Goal: Task Accomplishment & Management: Complete application form

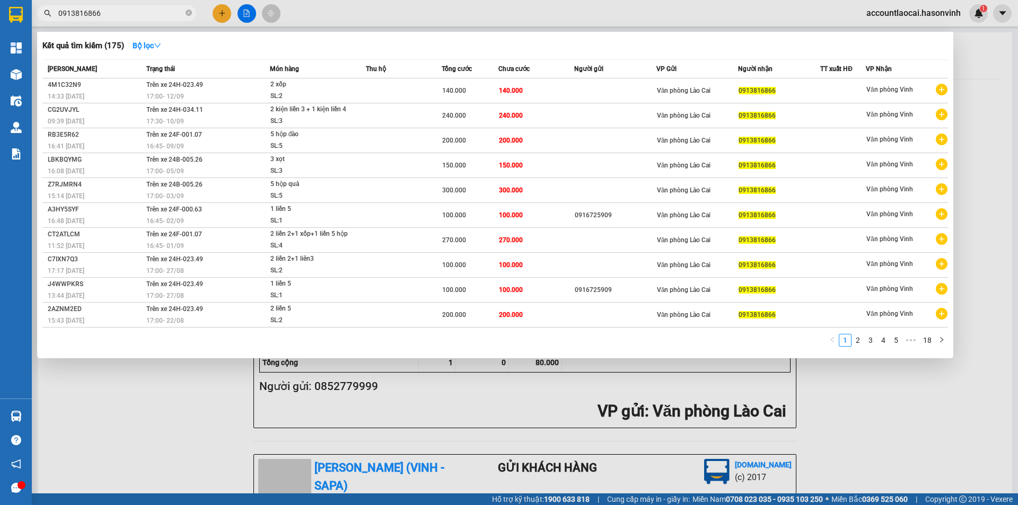
click at [226, 12] on div at bounding box center [509, 252] width 1018 height 505
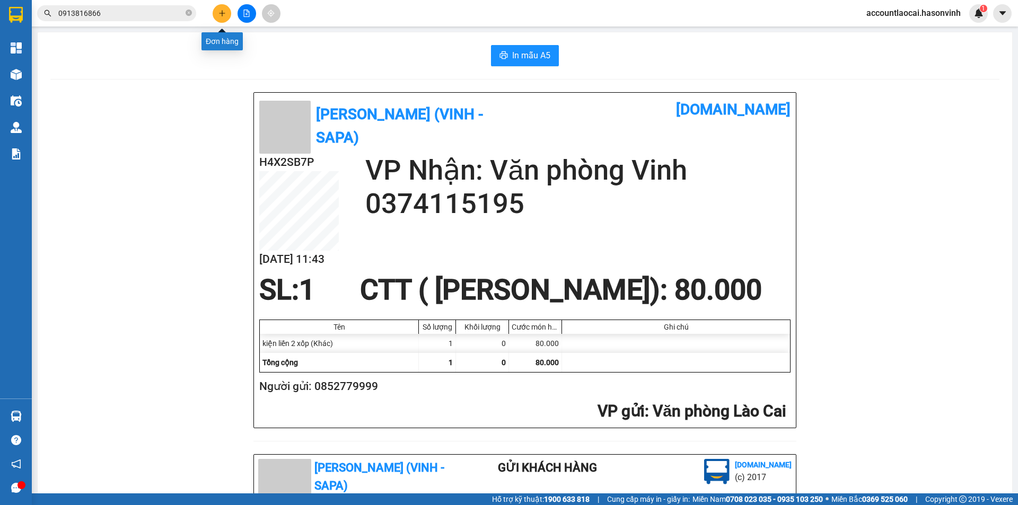
click at [226, 12] on button at bounding box center [222, 13] width 19 height 19
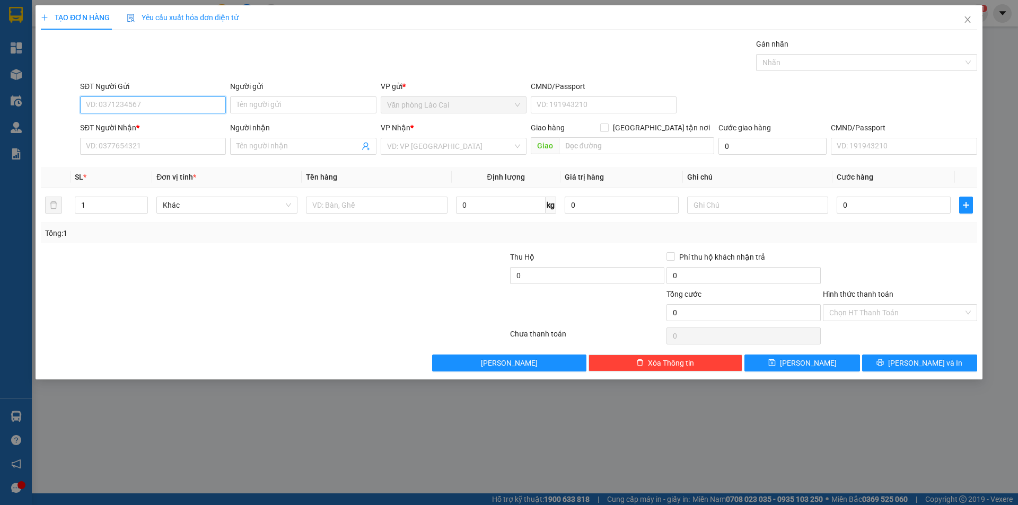
click at [137, 102] on input "SĐT Người Gửi" at bounding box center [153, 104] width 146 height 17
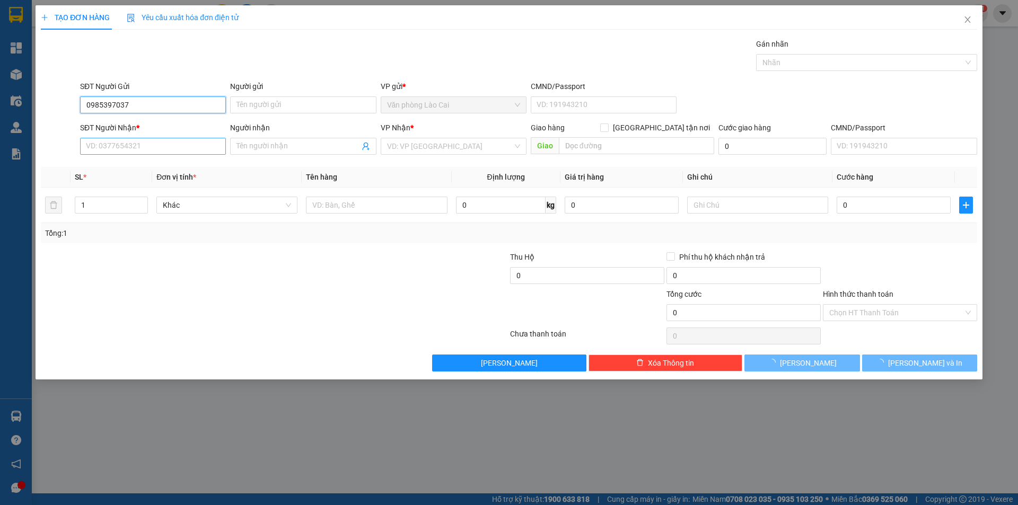
type input "0985397037"
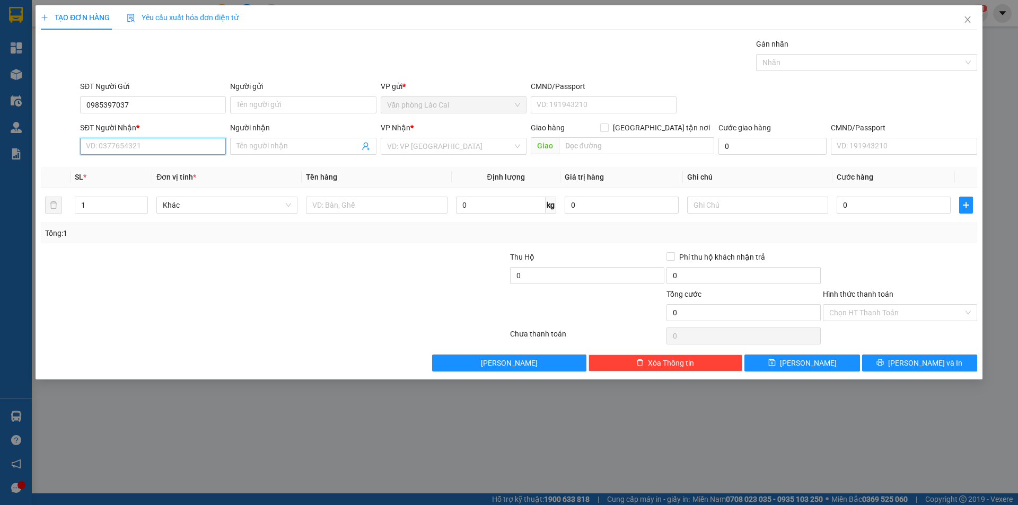
click at [136, 148] on input "SĐT Người Nhận *" at bounding box center [153, 146] width 146 height 17
type input "0334321290"
click at [149, 165] on div "0334321290" at bounding box center [152, 168] width 133 height 12
type input "[PERSON_NAME]"
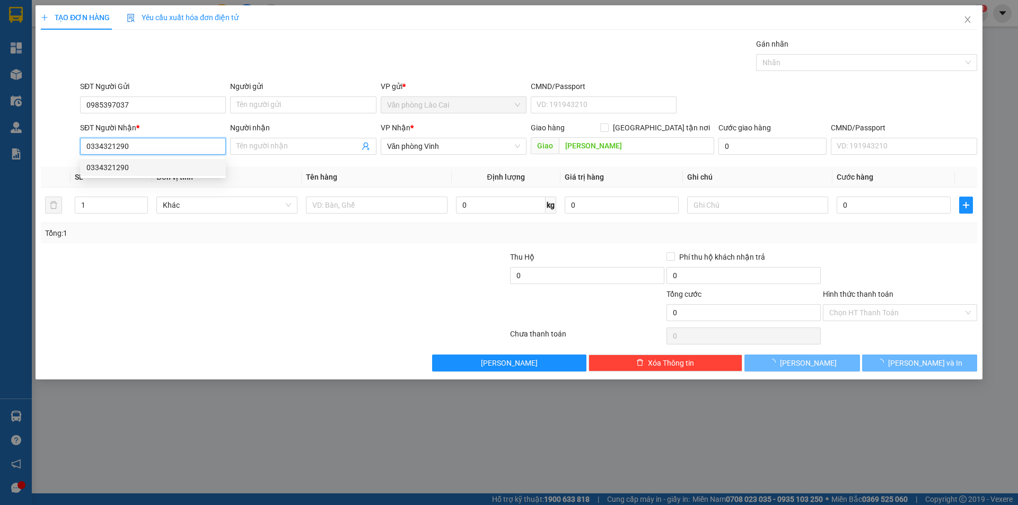
type input "0334321290"
type input "100.000"
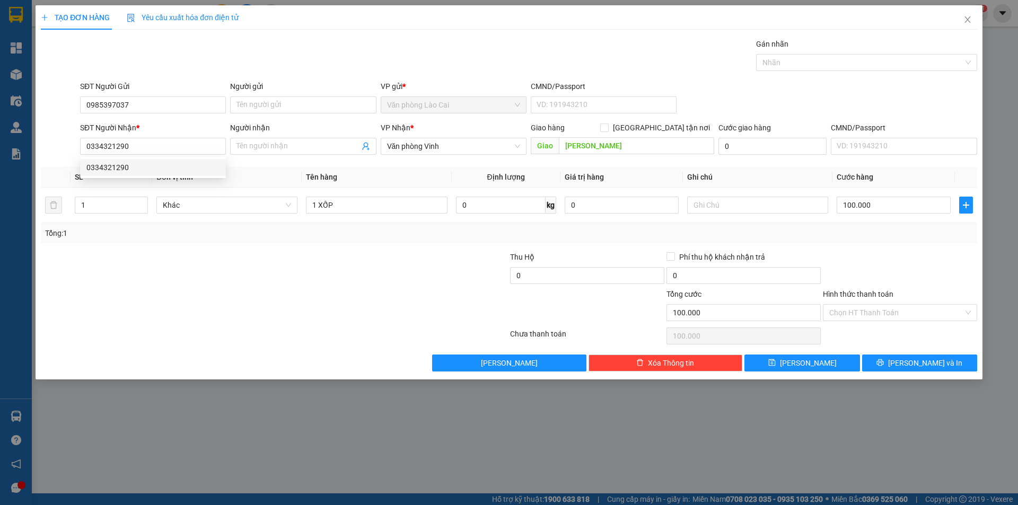
click at [313, 259] on div at bounding box center [196, 269] width 313 height 37
drag, startPoint x: 408, startPoint y: 209, endPoint x: 274, endPoint y: 219, distance: 134.5
click at [274, 219] on tr "1 Khác 1 XỐP 0 kg 0 100.000" at bounding box center [509, 206] width 936 height 36
type input "1 hoopjh"
click at [872, 202] on input "100.000" at bounding box center [893, 205] width 114 height 17
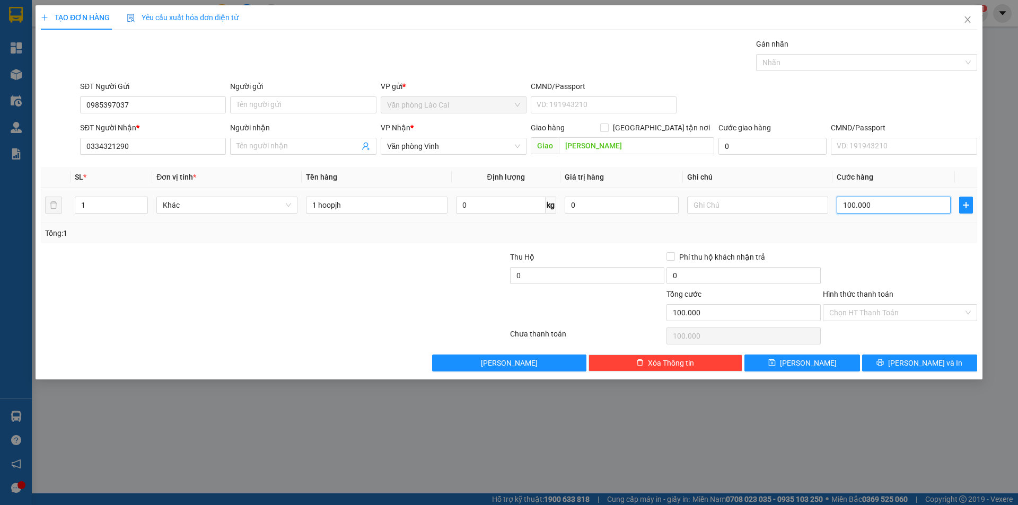
type input "5"
type input "50"
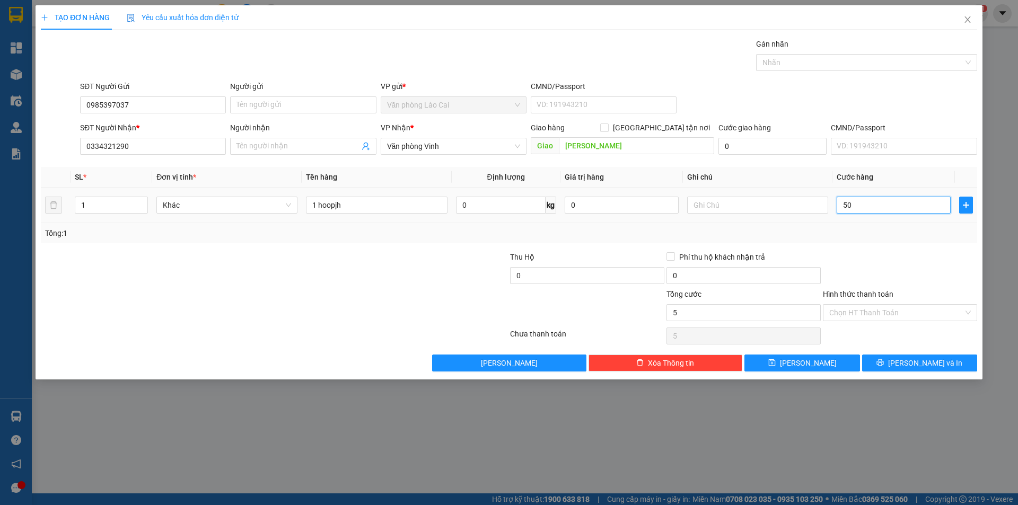
type input "50"
type input "500"
type input "5.000"
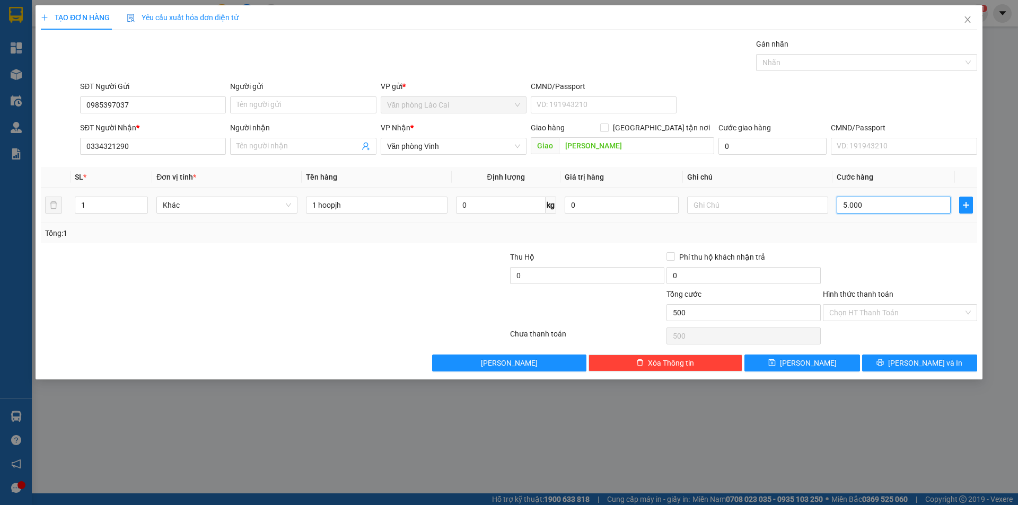
type input "5.000"
type input "50.000"
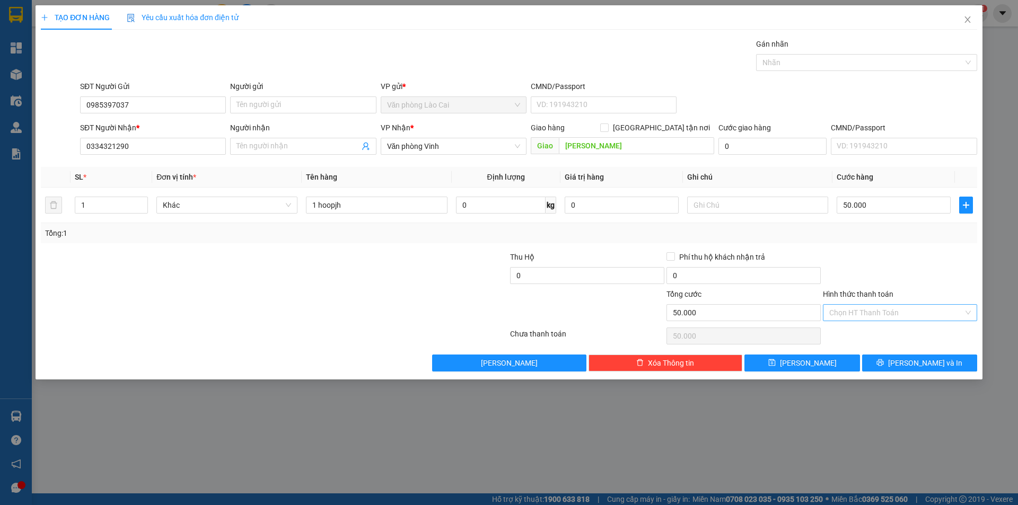
click at [860, 319] on input "Hình thức thanh toán" at bounding box center [896, 313] width 134 height 16
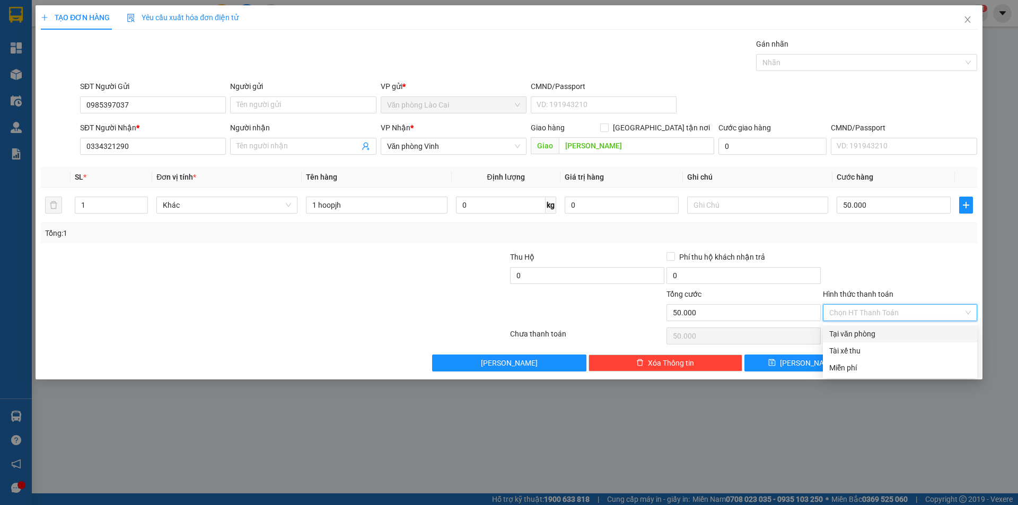
click at [868, 340] on div "Tại văn phòng" at bounding box center [900, 333] width 154 height 17
type input "0"
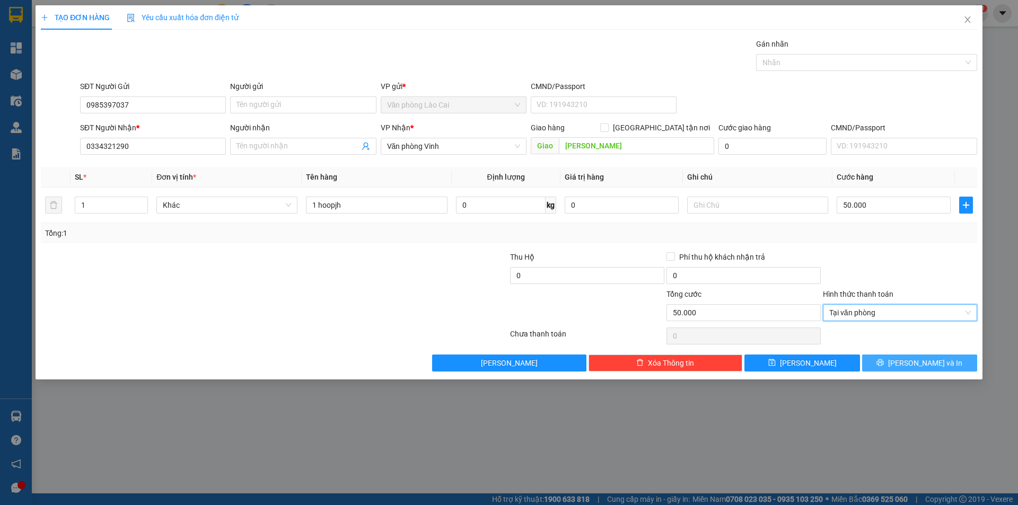
click at [900, 368] on button "[PERSON_NAME] và In" at bounding box center [919, 363] width 115 height 17
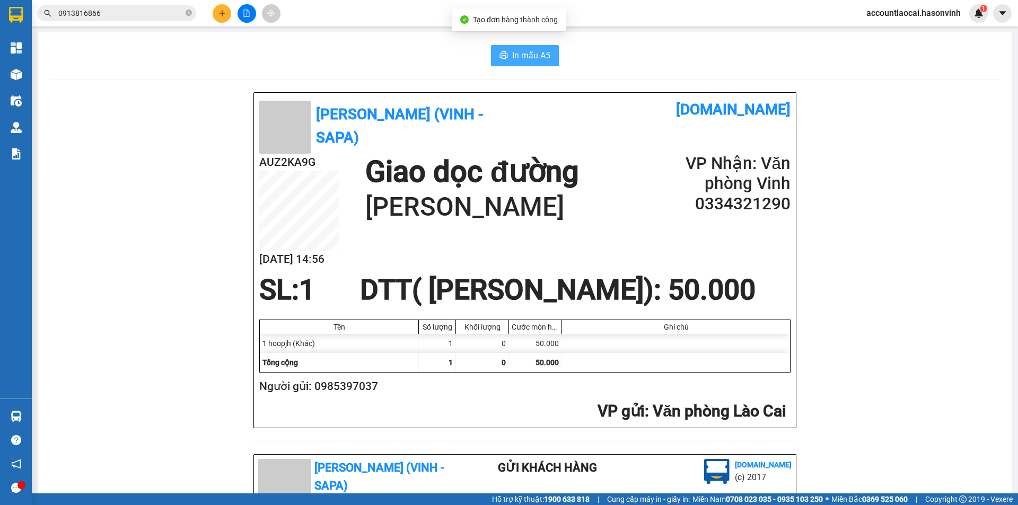
click at [527, 59] on span "In mẫu A5" at bounding box center [531, 55] width 38 height 13
